Goal: Find contact information: Obtain details needed to contact an individual or organization

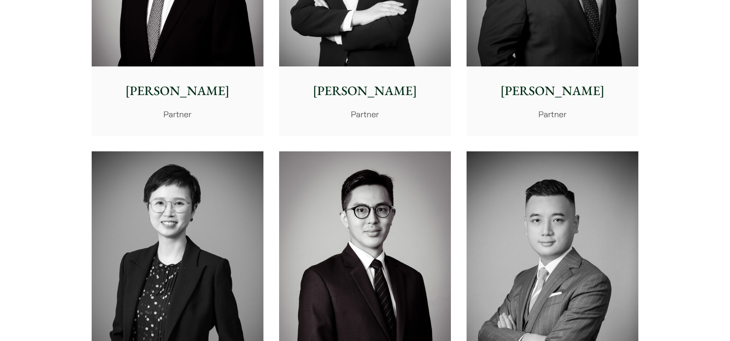
scroll to position [1520, 0]
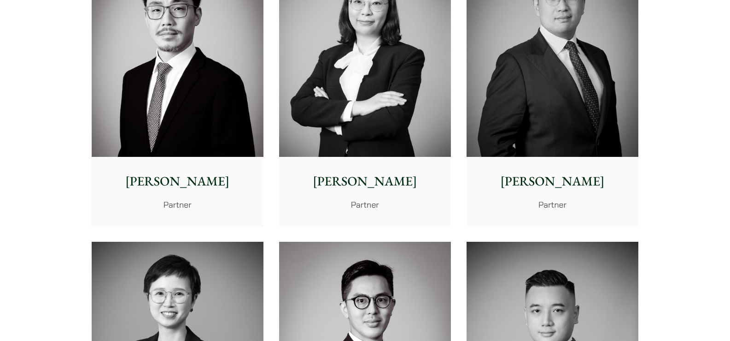
click at [561, 183] on p "[PERSON_NAME]" at bounding box center [552, 180] width 157 height 19
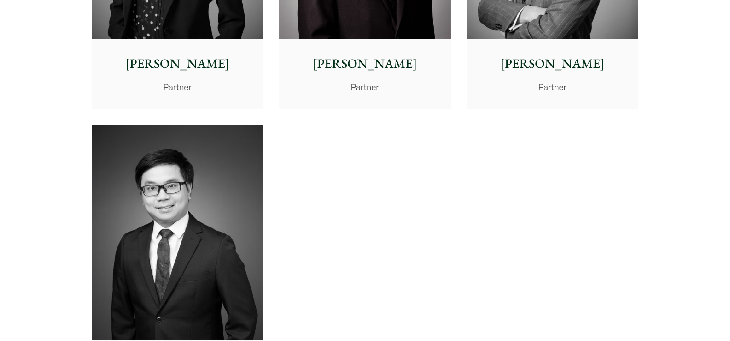
drag, startPoint x: 470, startPoint y: 212, endPoint x: 418, endPoint y: 15, distance: 203.7
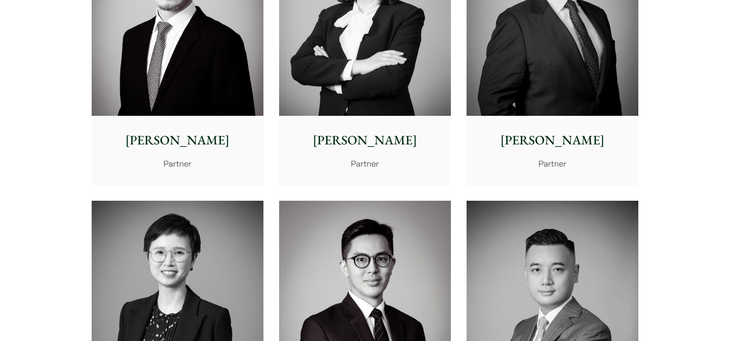
click at [577, 126] on div "[PERSON_NAME] Partner" at bounding box center [553, 150] width 172 height 69
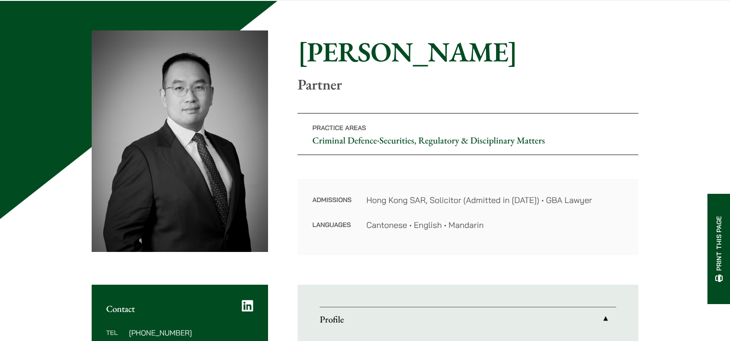
scroll to position [92, 0]
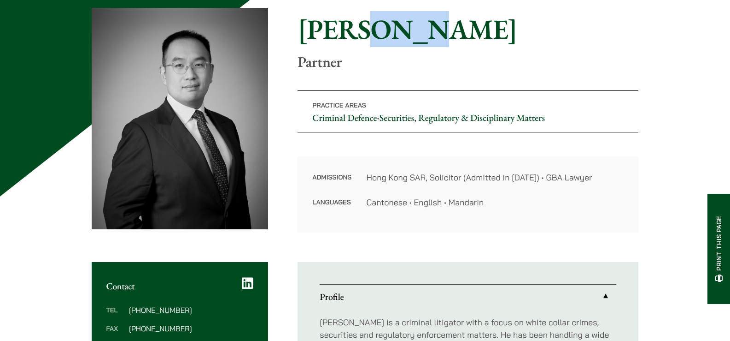
drag, startPoint x: 363, startPoint y: 29, endPoint x: 432, endPoint y: 39, distance: 69.9
click at [432, 39] on h1 "[PERSON_NAME]" at bounding box center [468, 28] width 341 height 33
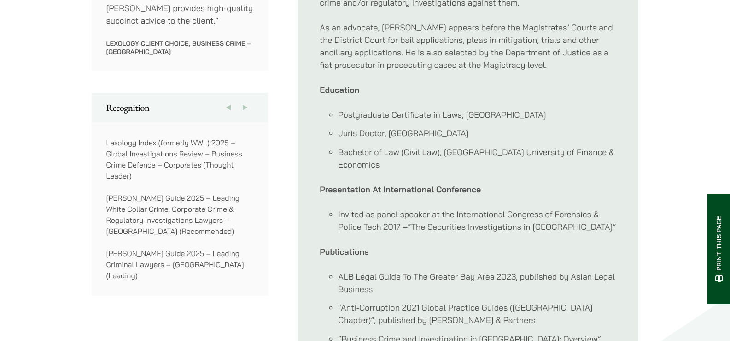
scroll to position [783, 0]
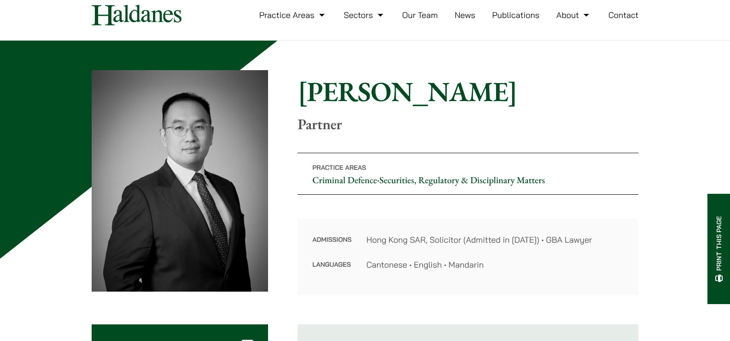
scroll to position [46, 0]
